Goal: Information Seeking & Learning: Learn about a topic

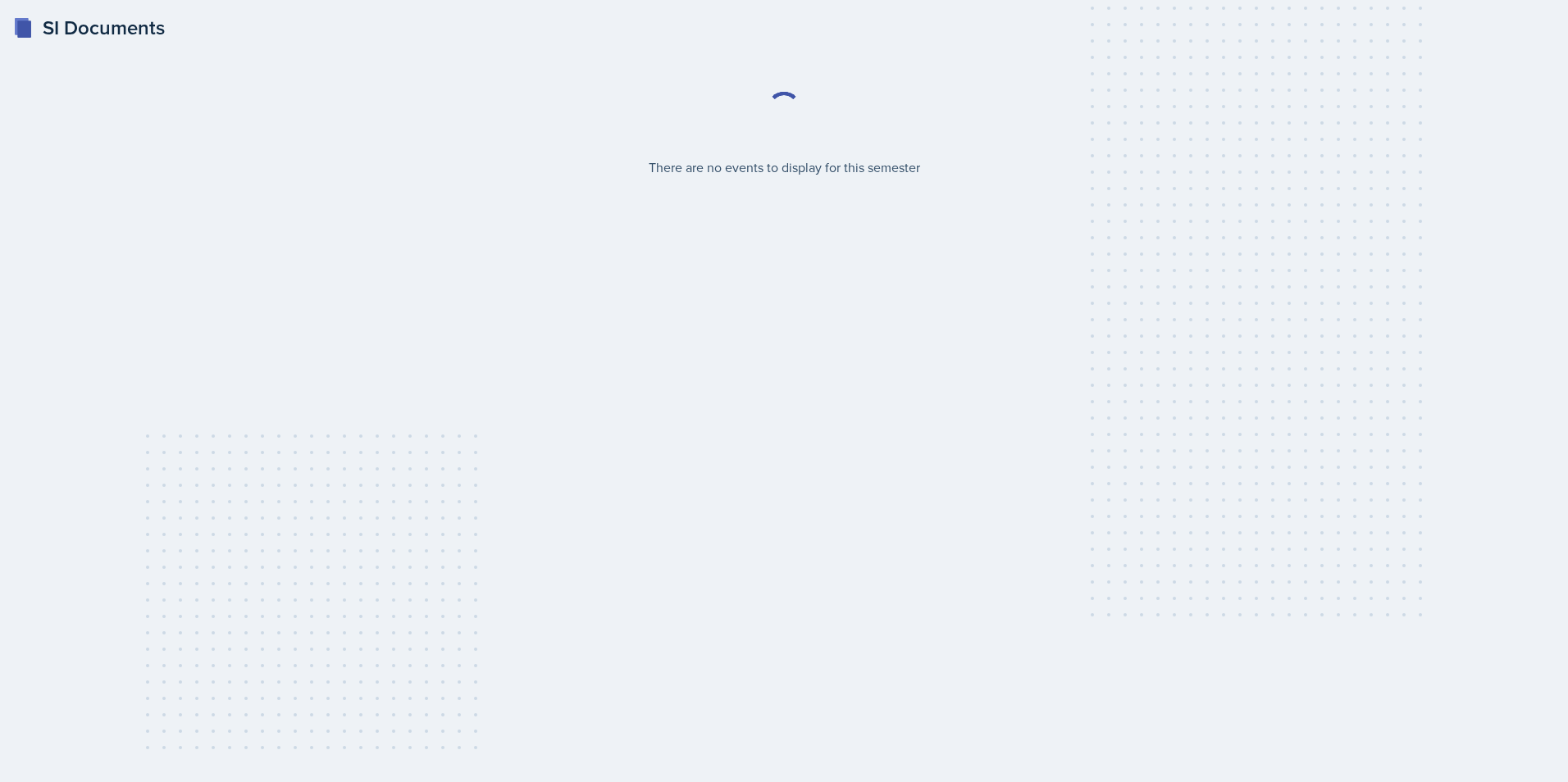
select select "2bed604d-1099-4043-b1bc-2365e8740244"
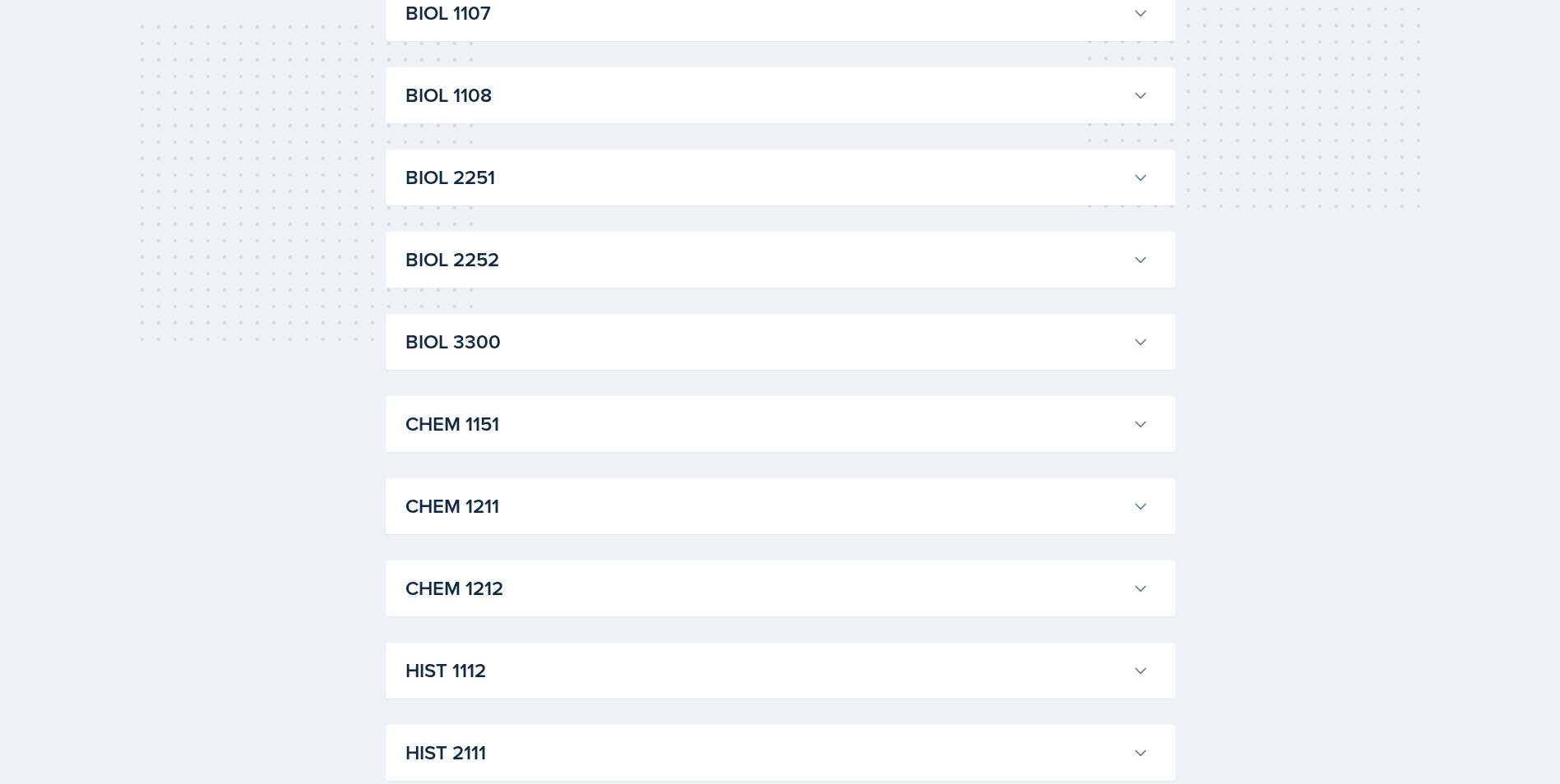
scroll to position [411, 0]
click at [448, 423] on h3 "CHEM 1151" at bounding box center [765, 423] width 720 height 30
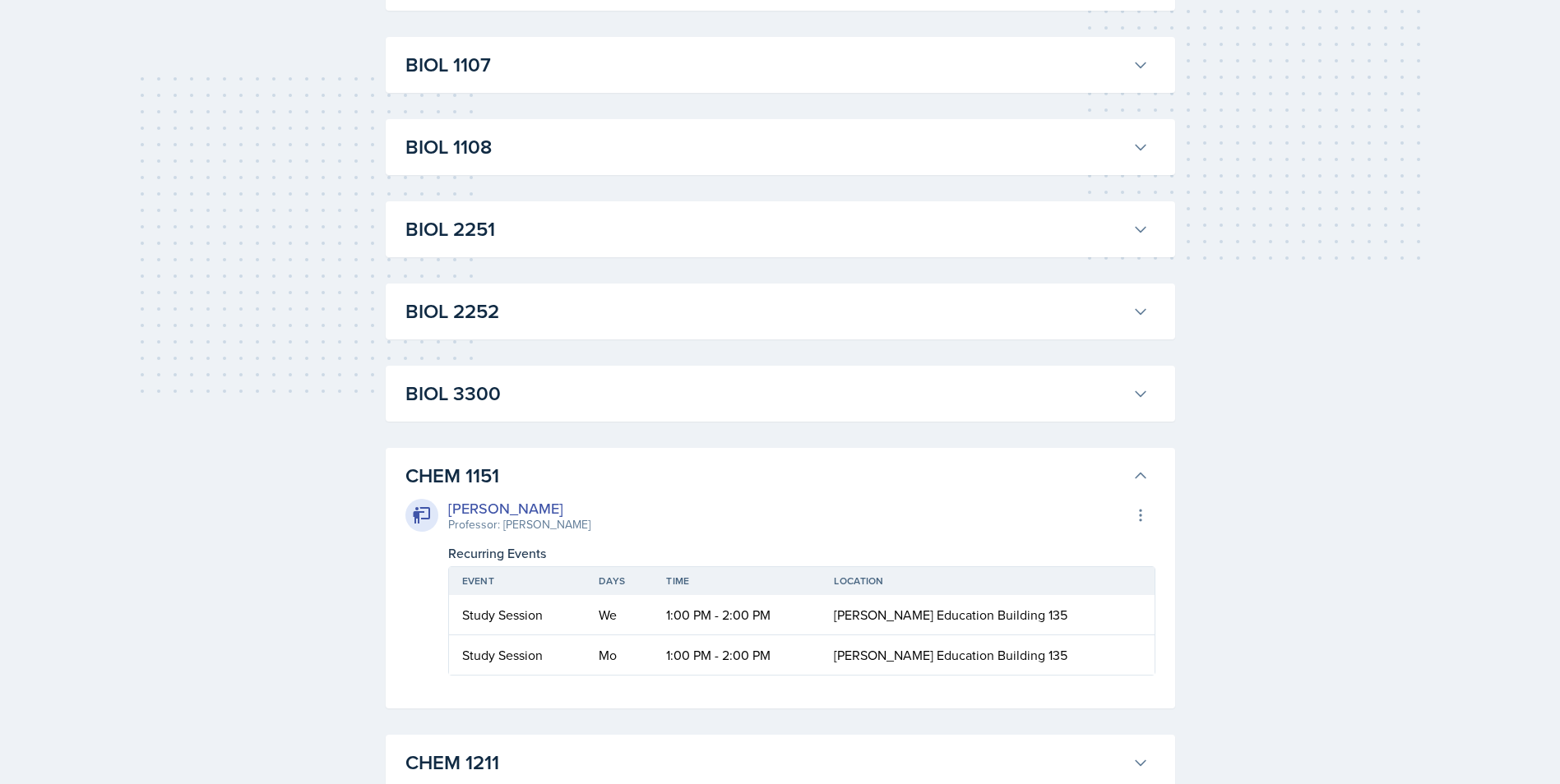
scroll to position [388, 0]
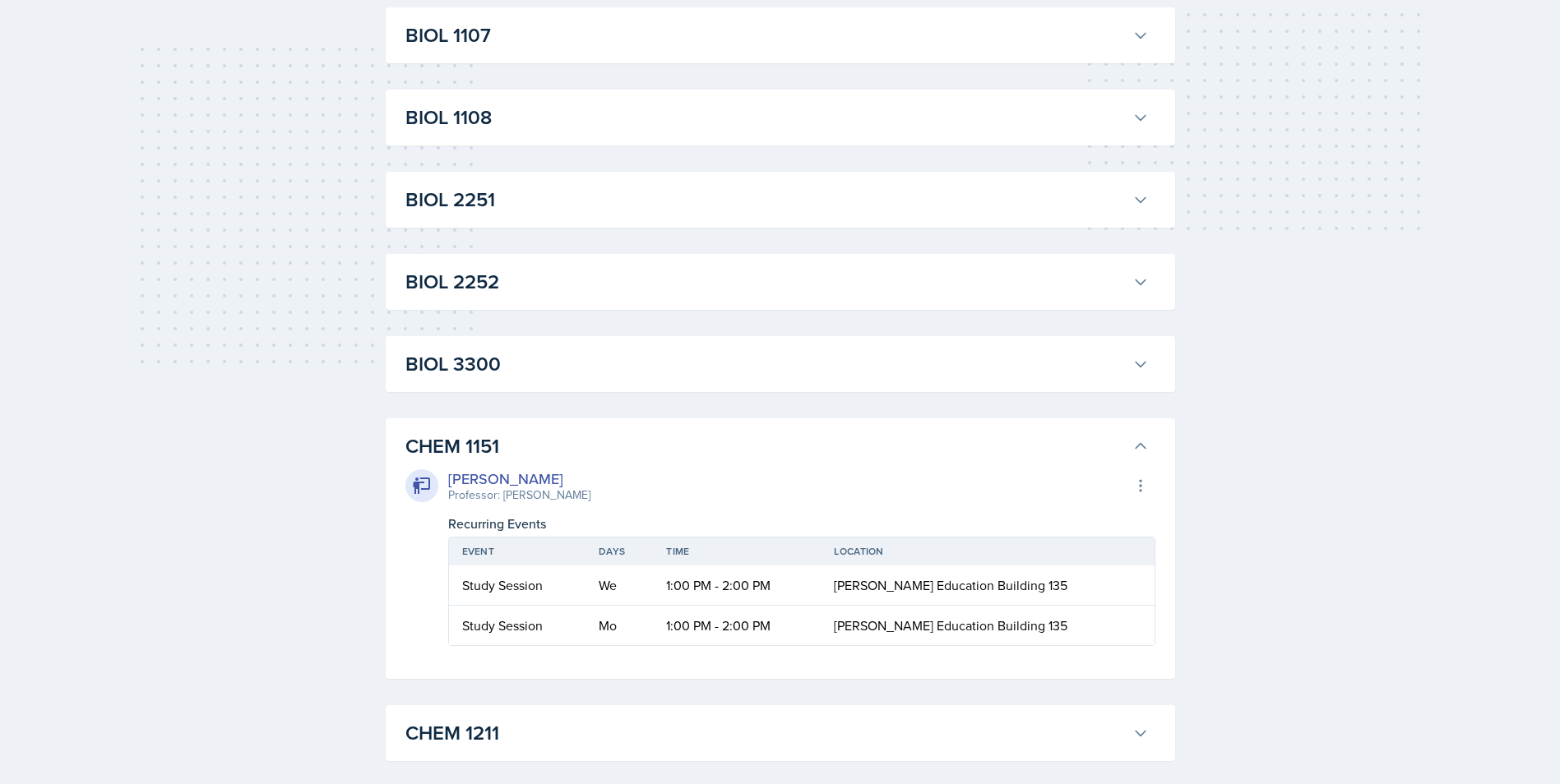
click at [777, 478] on div "[PERSON_NAME] Professor: [PERSON_NAME] Export to Google Calendar" at bounding box center [780, 485] width 750 height 36
click at [1140, 449] on icon at bounding box center [1140, 447] width 16 height 16
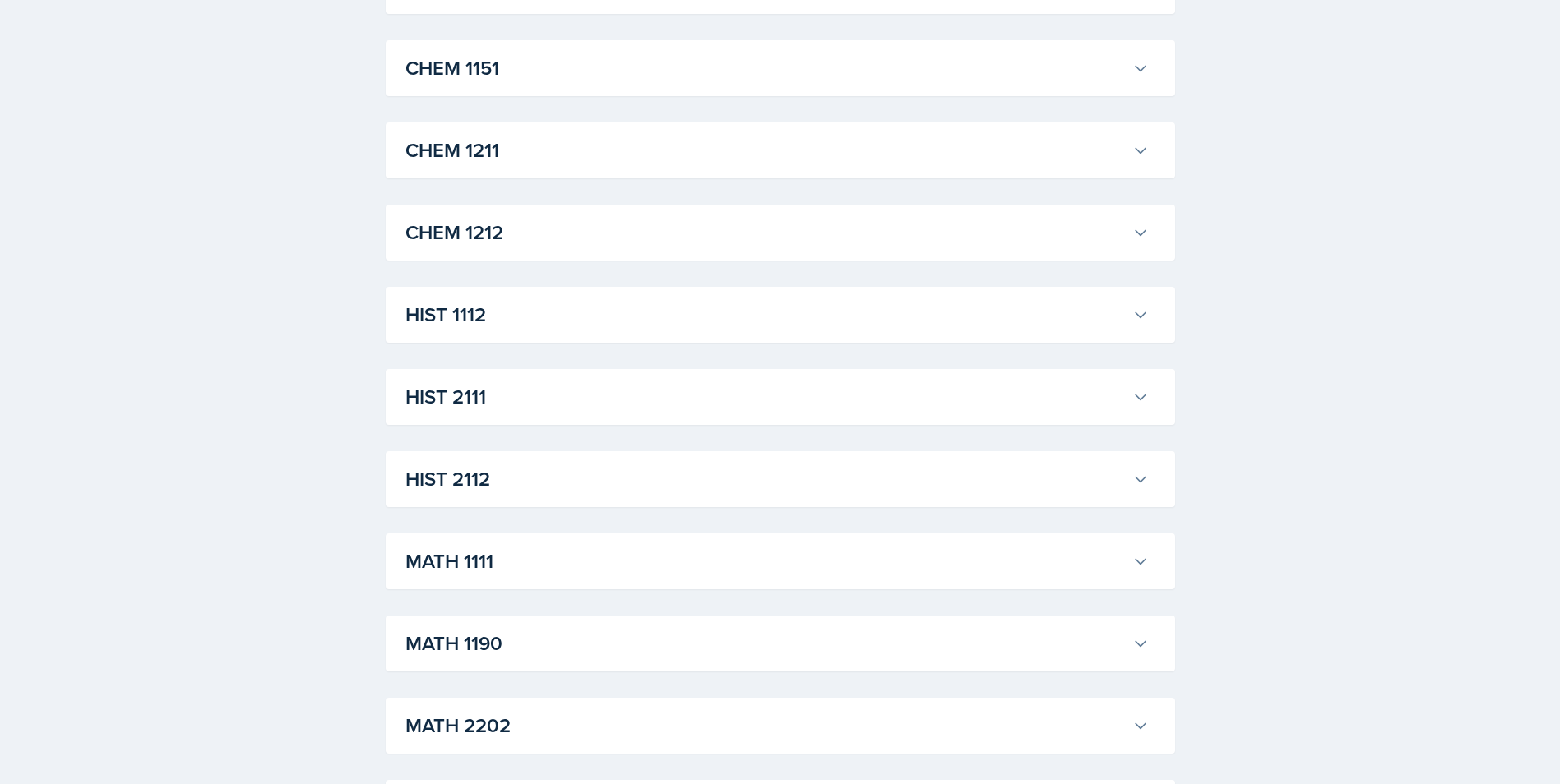
scroll to position [822, 0]
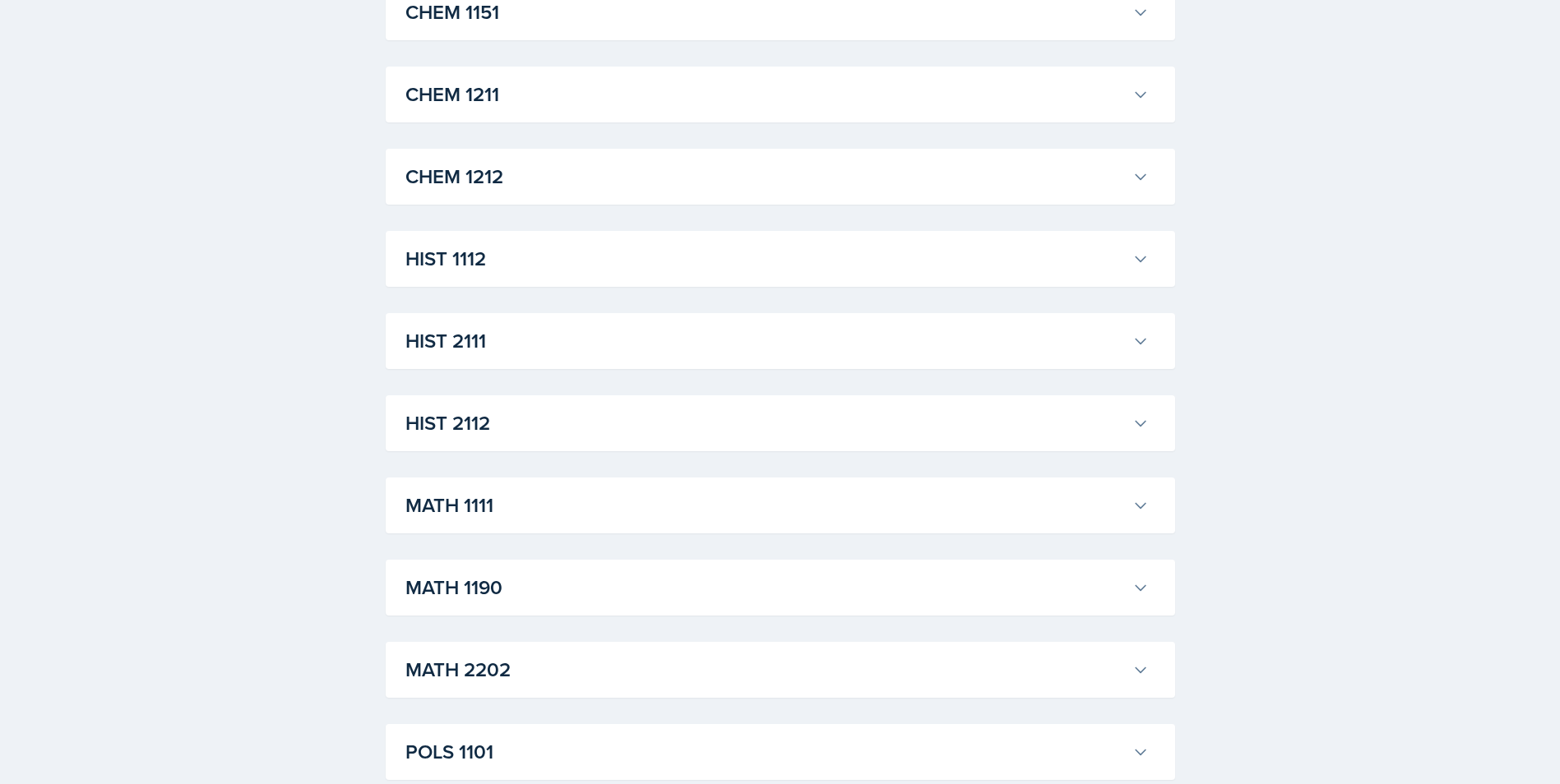
click at [705, 512] on h3 "MATH 1111" at bounding box center [765, 505] width 720 height 30
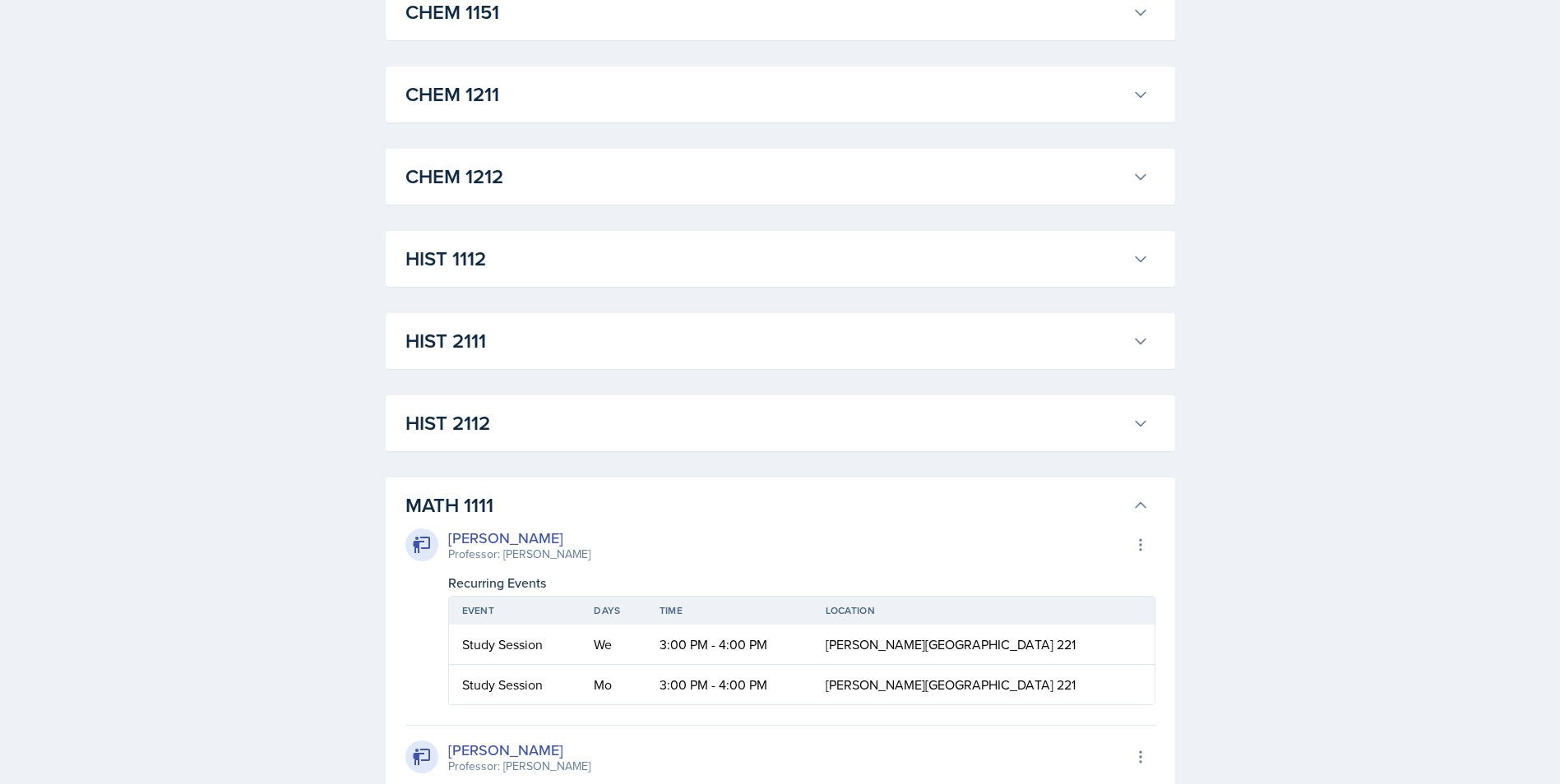
click at [705, 512] on h3 "MATH 1111" at bounding box center [765, 505] width 720 height 30
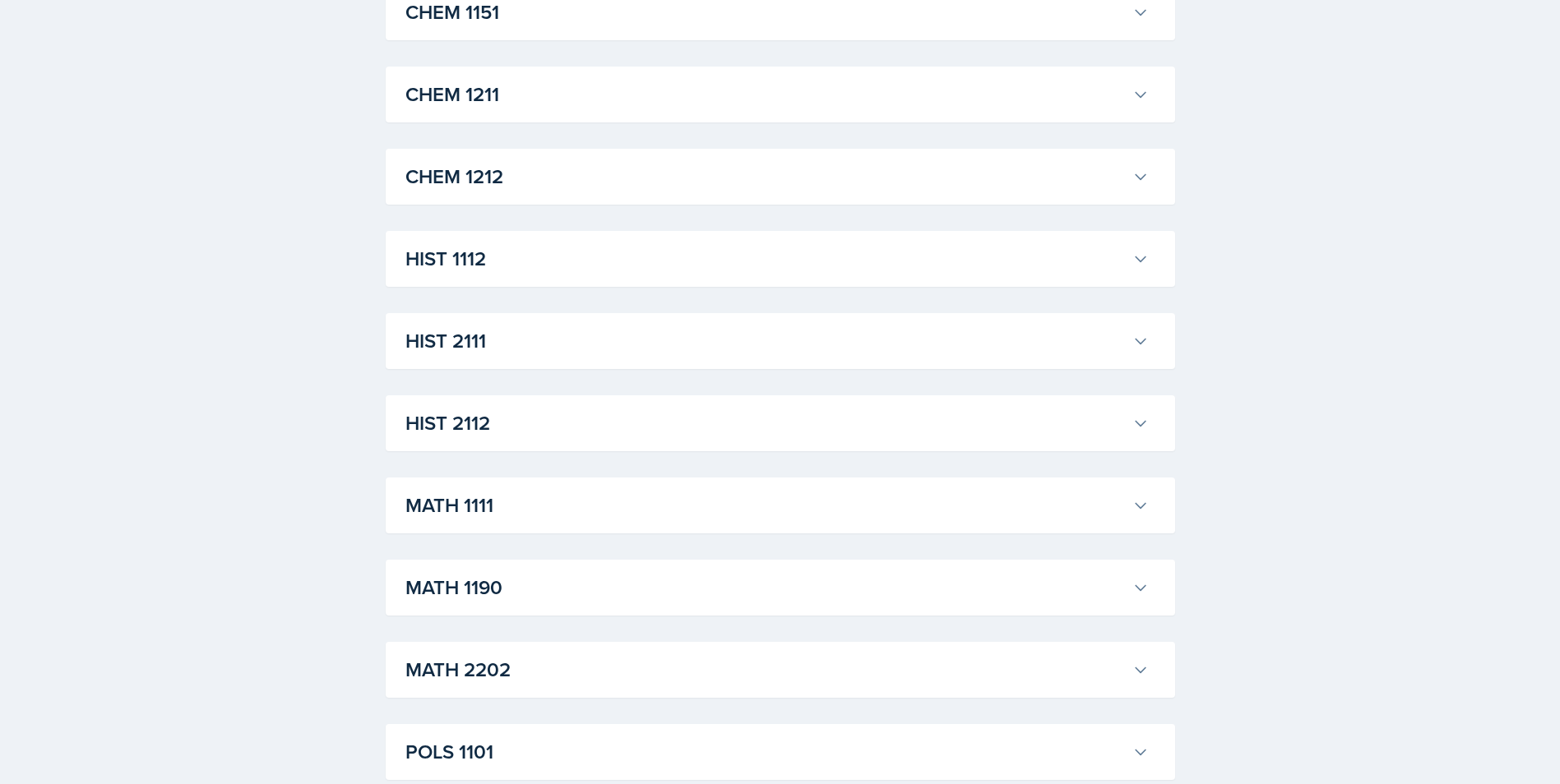
click at [693, 594] on h3 "MATH 1190" at bounding box center [765, 587] width 720 height 30
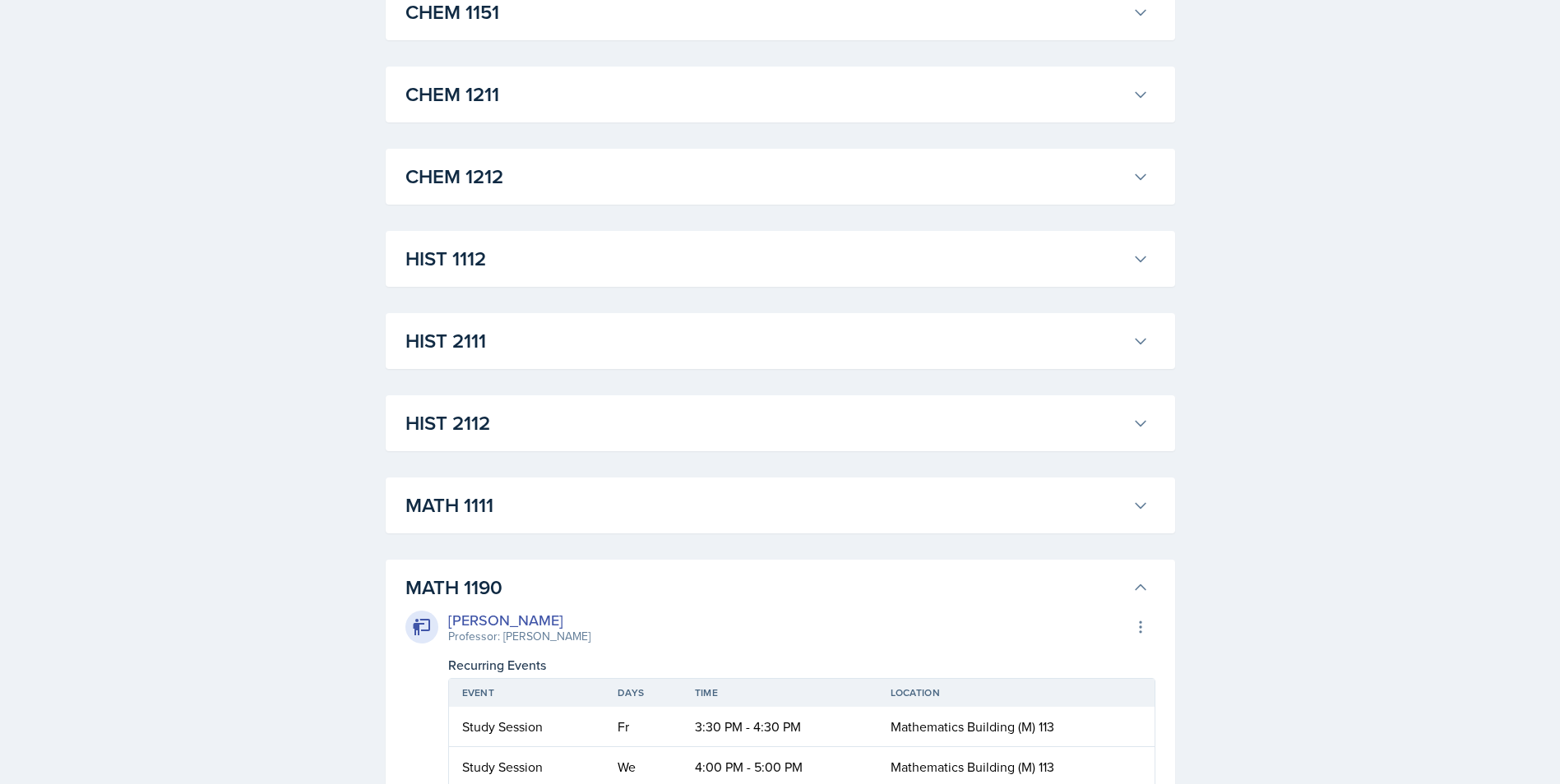
click at [693, 594] on h3 "MATH 1190" at bounding box center [765, 587] width 720 height 30
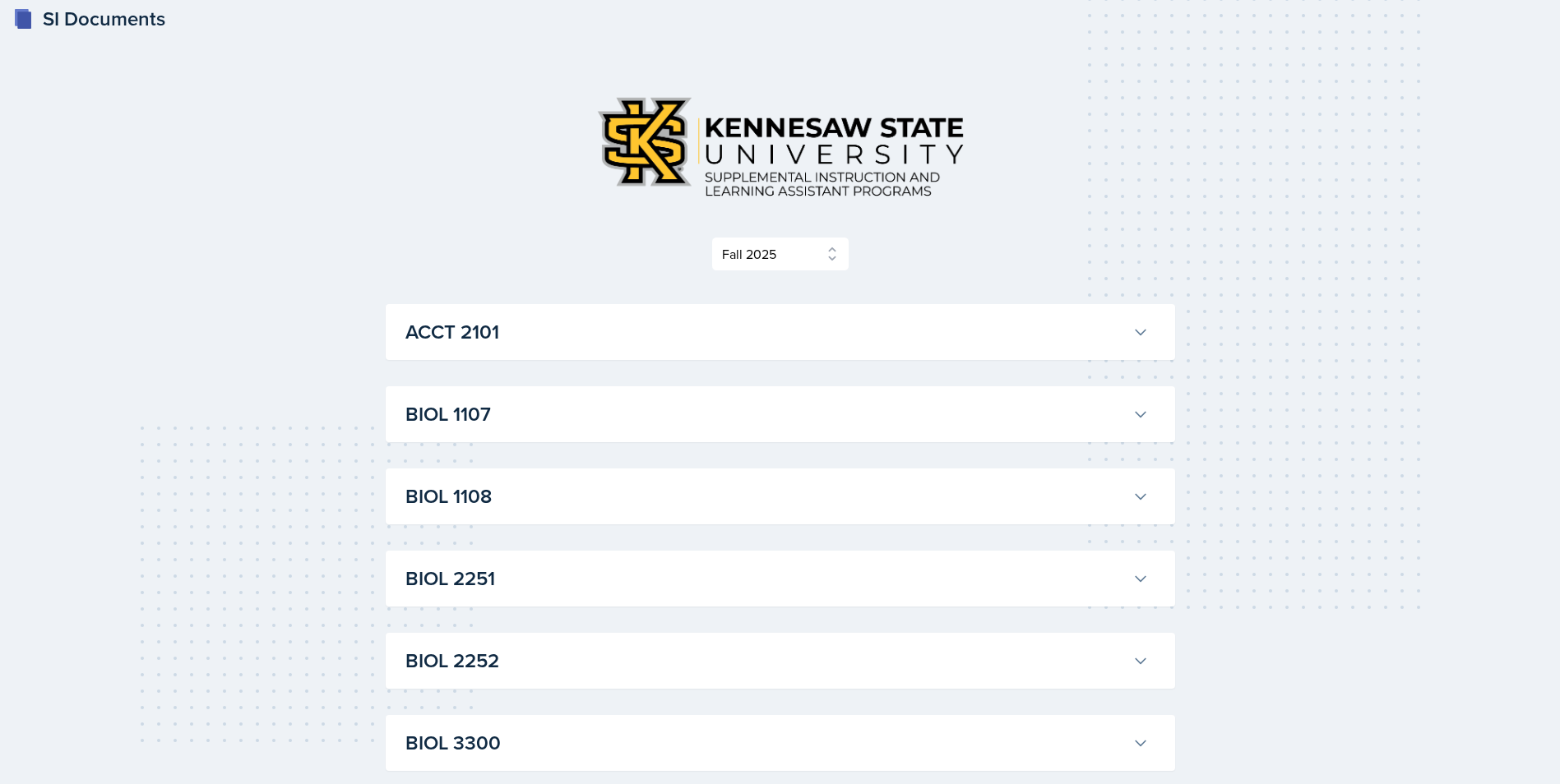
scroll to position [0, 0]
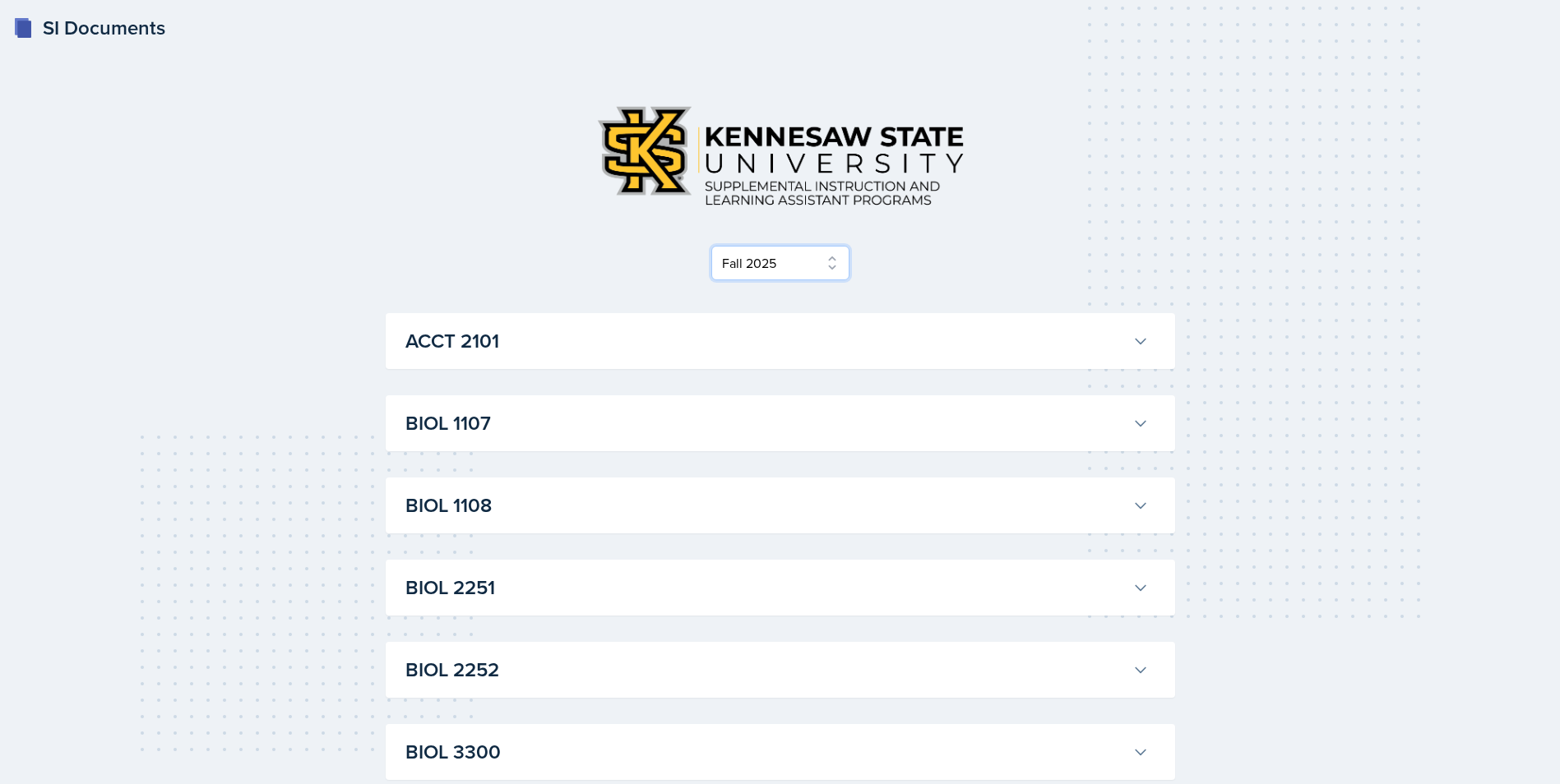
click at [835, 266] on select "Select Semester Fall 2025 Summer 2025 Spring 2025 Fall 2024 Summer 2024 Spring …" at bounding box center [780, 263] width 138 height 34
click at [711, 245] on select "Select Semester Fall 2025 Summer 2025 Spring 2025 Fall 2024 Summer 2024 Spring …" at bounding box center [780, 263] width 138 height 34
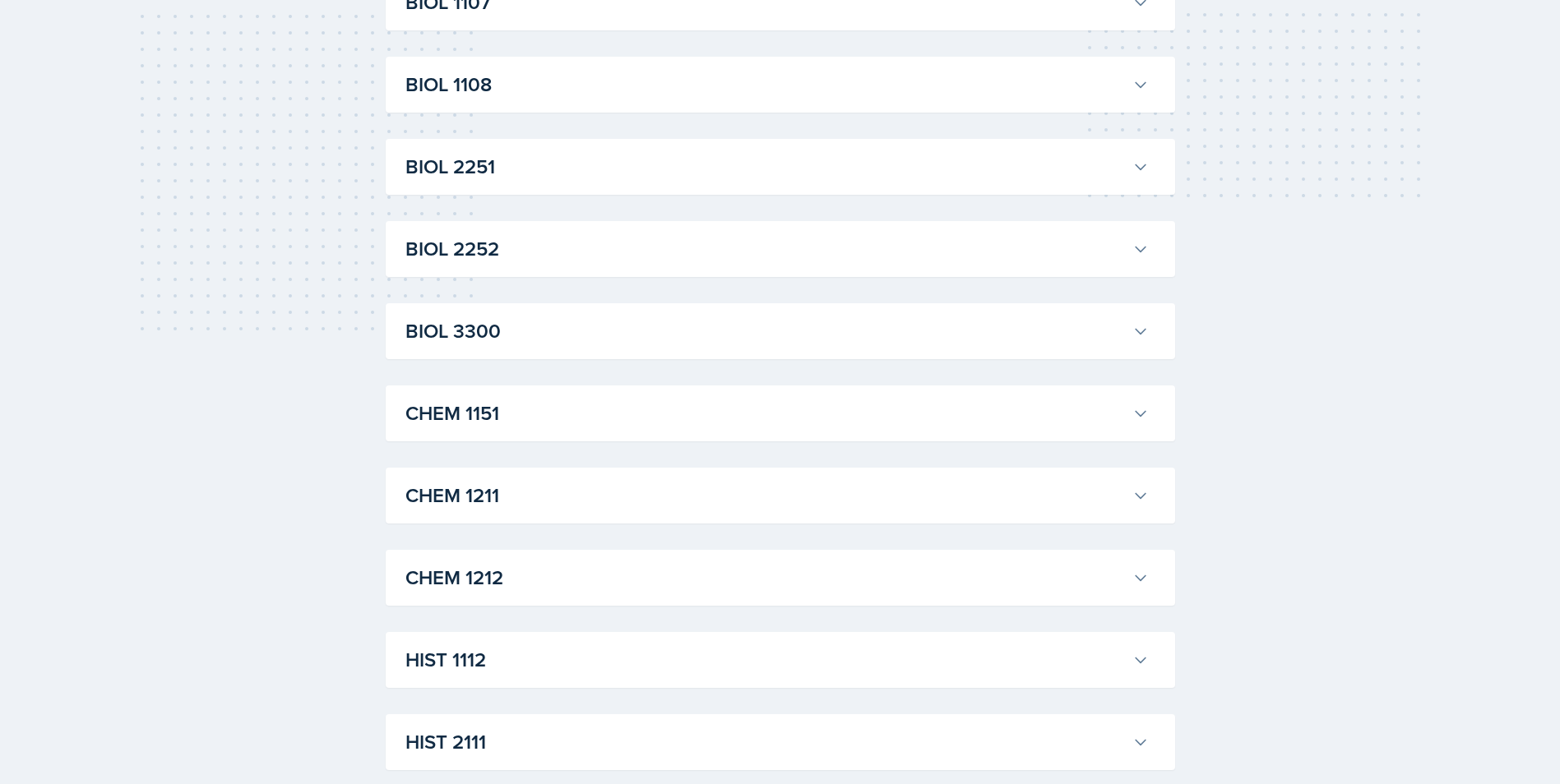
scroll to position [430, 0]
